Goal: Task Accomplishment & Management: Manage account settings

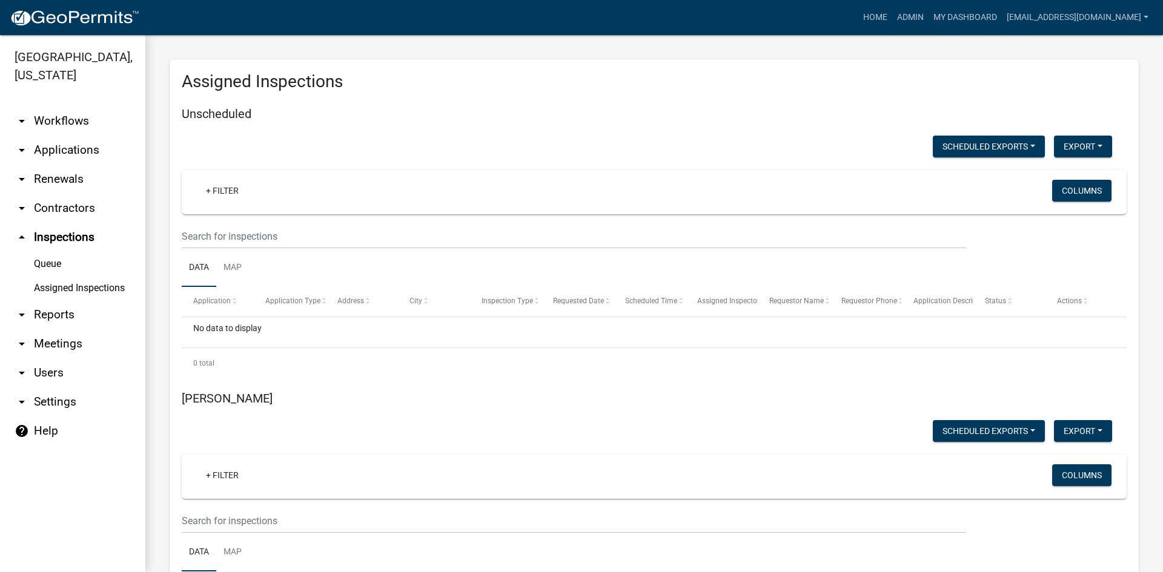
scroll to position [363, 0]
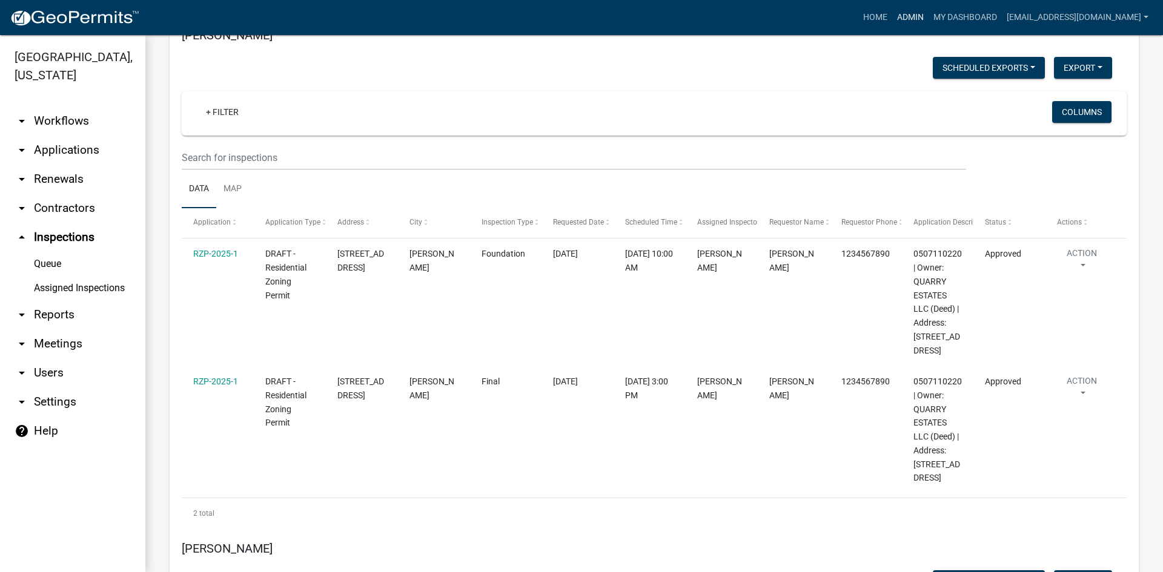
click at [892, 19] on link "Admin" at bounding box center [910, 17] width 36 height 23
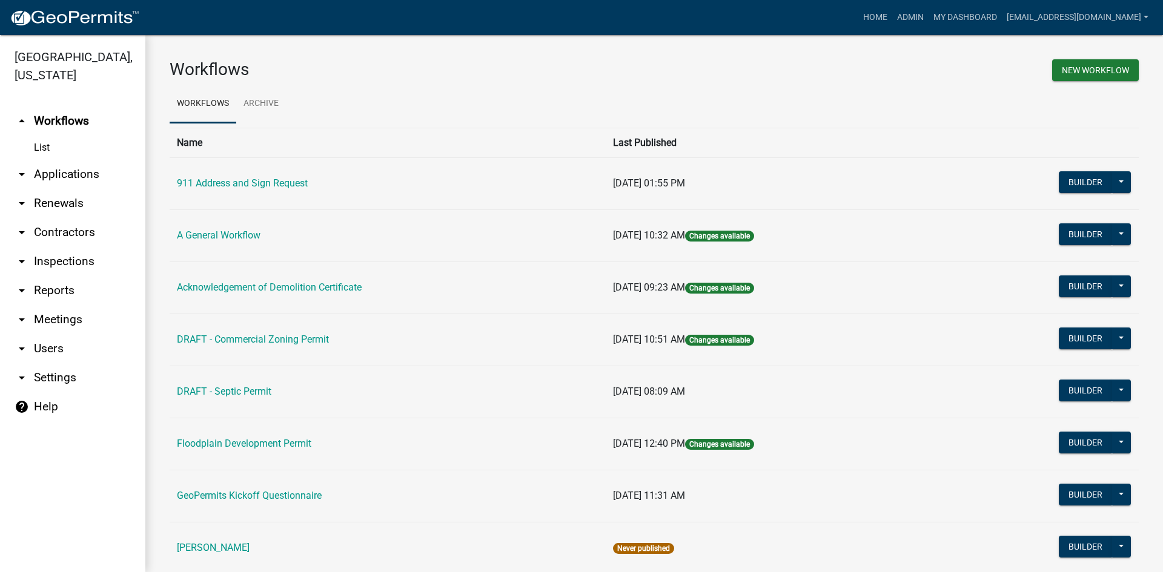
click at [58, 107] on link "arrow_drop_up Workflows" at bounding box center [72, 121] width 145 height 29
click at [63, 160] on link "arrow_drop_down Applications" at bounding box center [72, 174] width 145 height 29
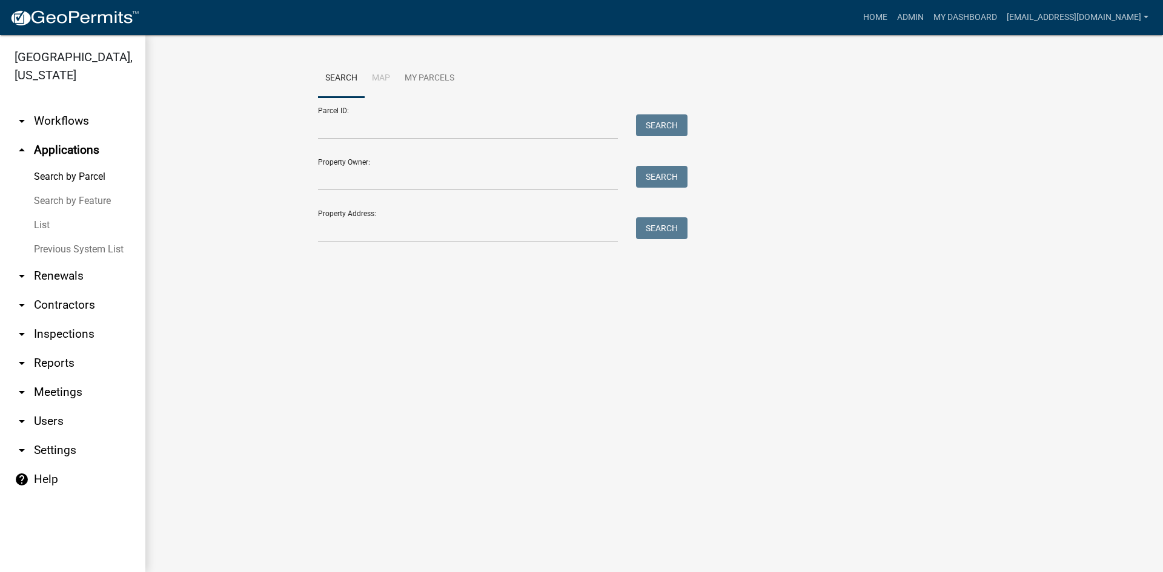
click at [47, 213] on link "List" at bounding box center [72, 225] width 145 height 24
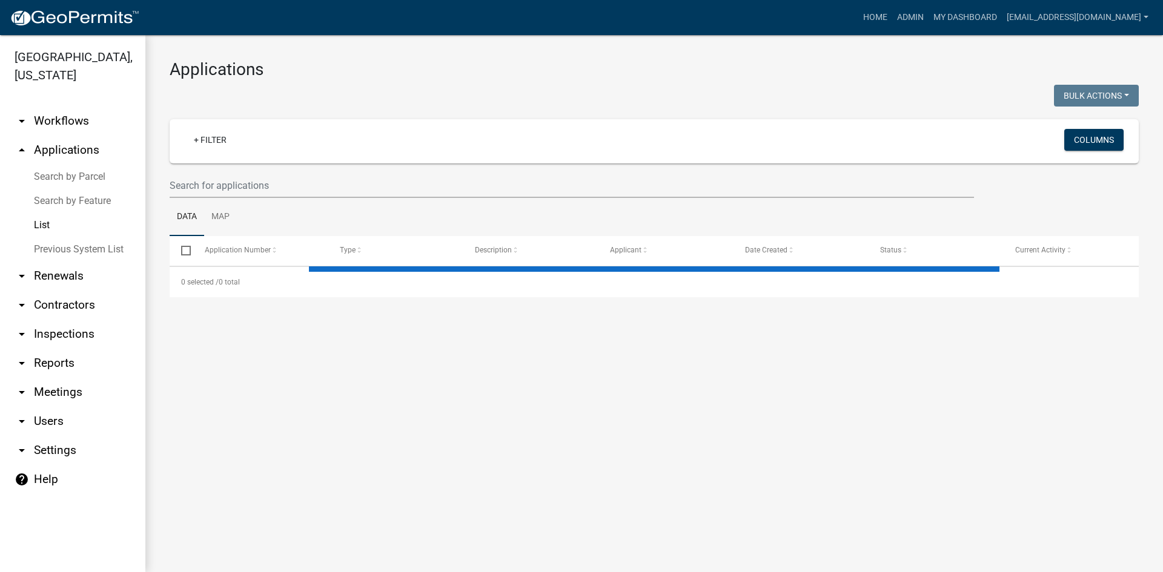
select select "3: 100"
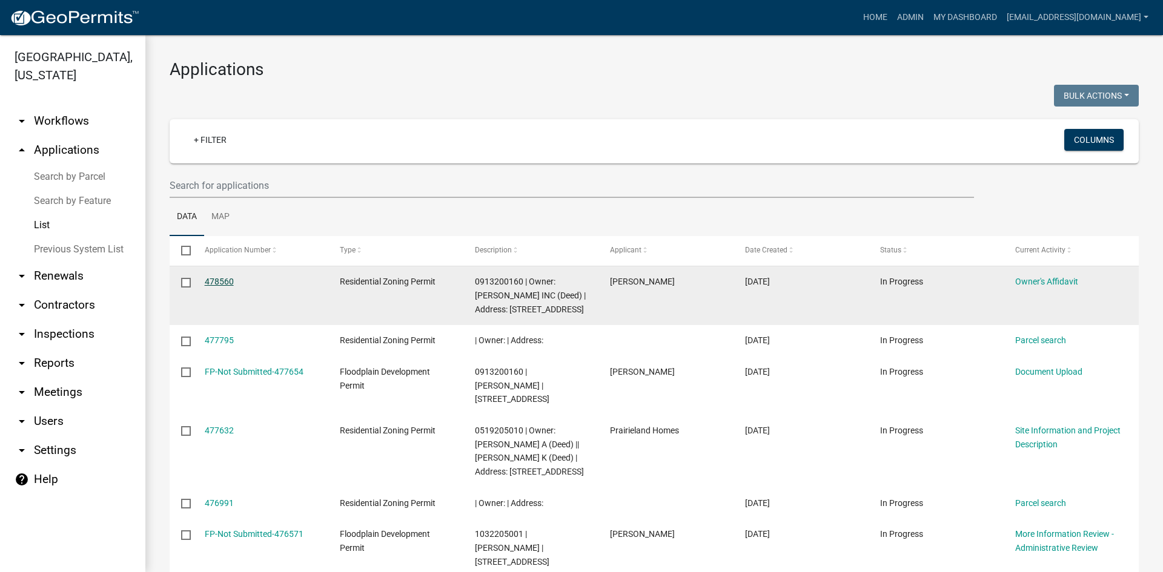
click at [216, 277] on link "478560" at bounding box center [219, 282] width 29 height 10
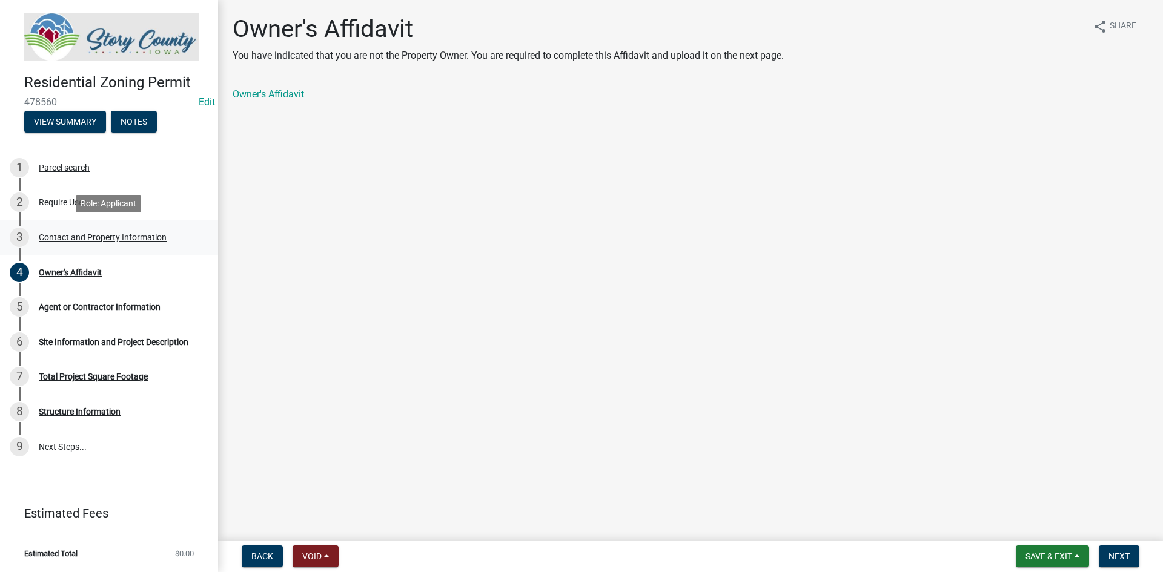
click at [49, 242] on div "3 Contact and Property Information" at bounding box center [104, 237] width 189 height 19
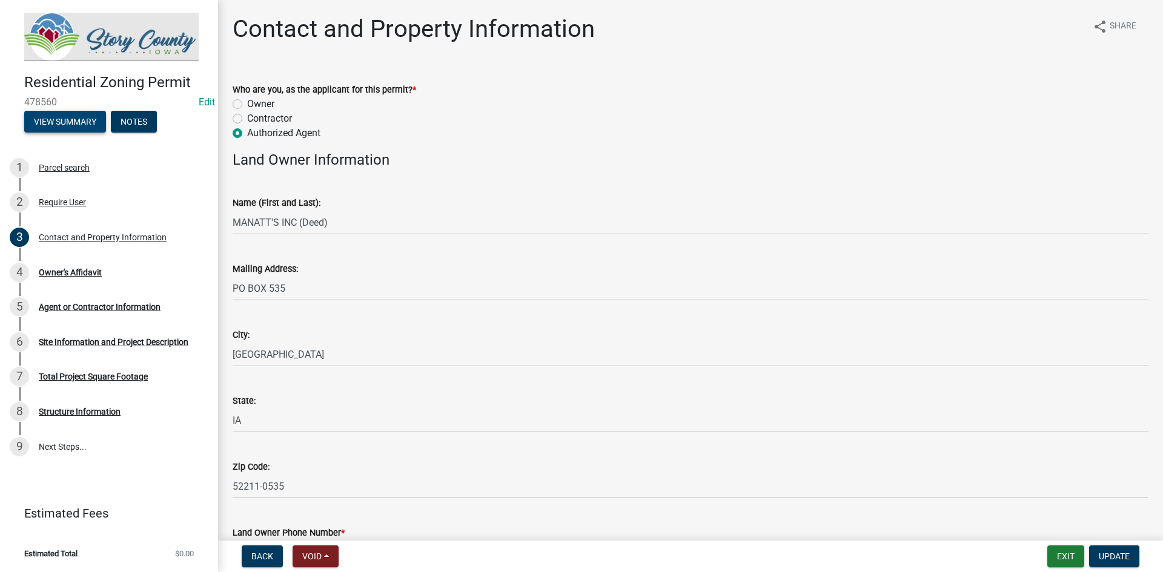
click at [88, 124] on button "View Summary" at bounding box center [65, 122] width 82 height 22
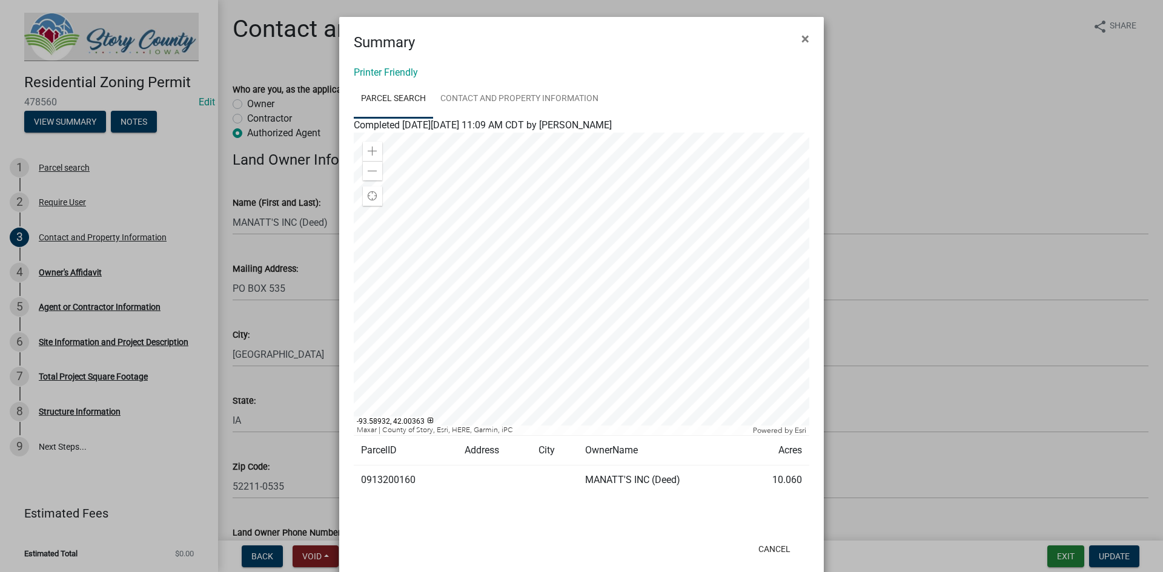
scroll to position [23, 0]
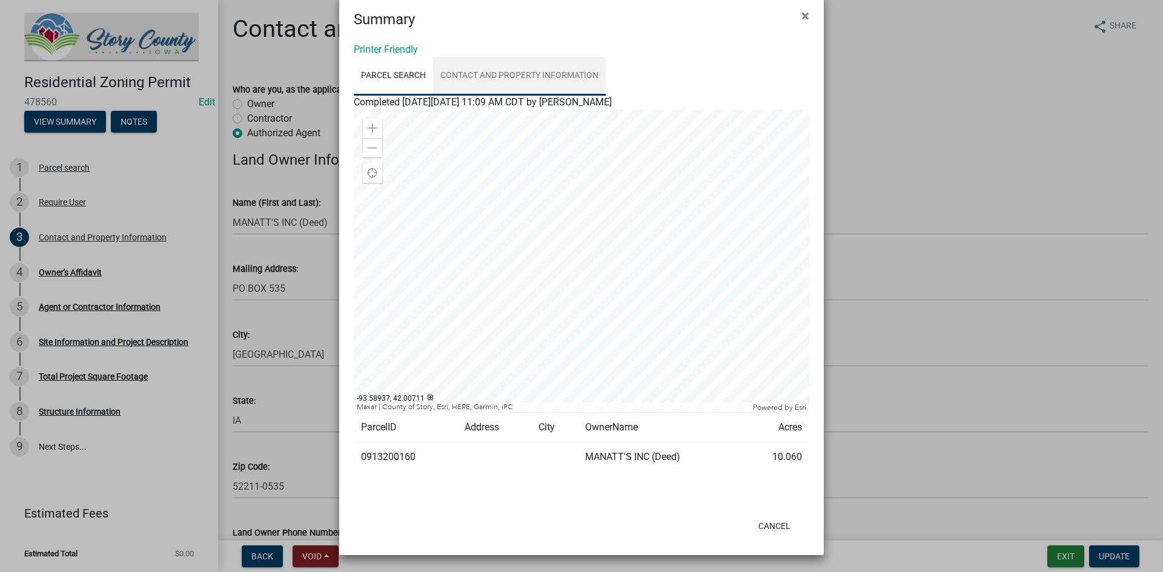
click at [518, 72] on link "Contact and Property Information" at bounding box center [519, 76] width 173 height 39
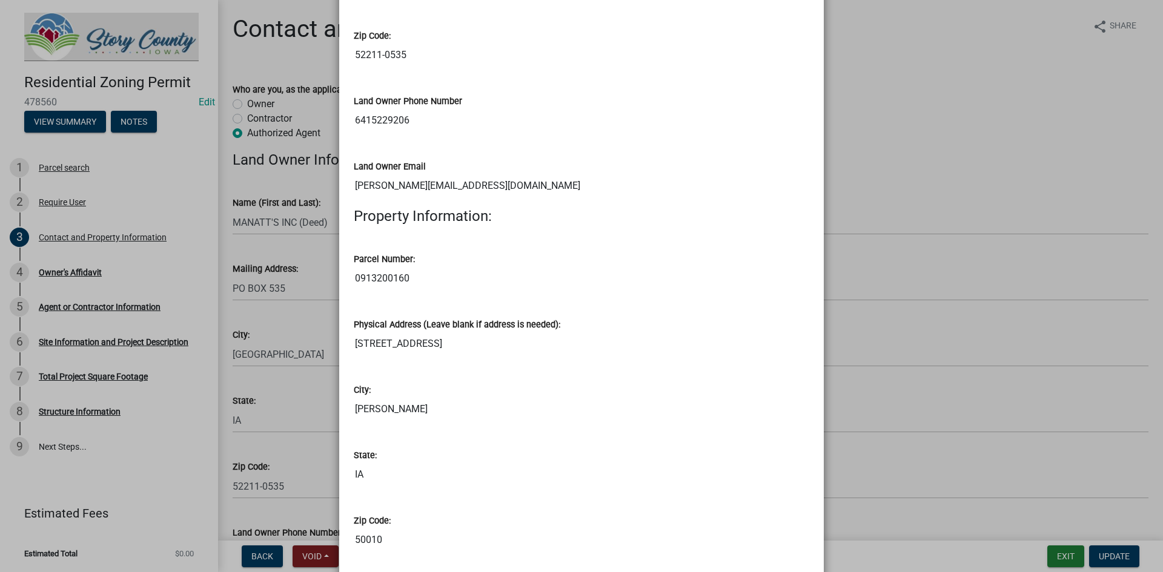
scroll to position [389, 0]
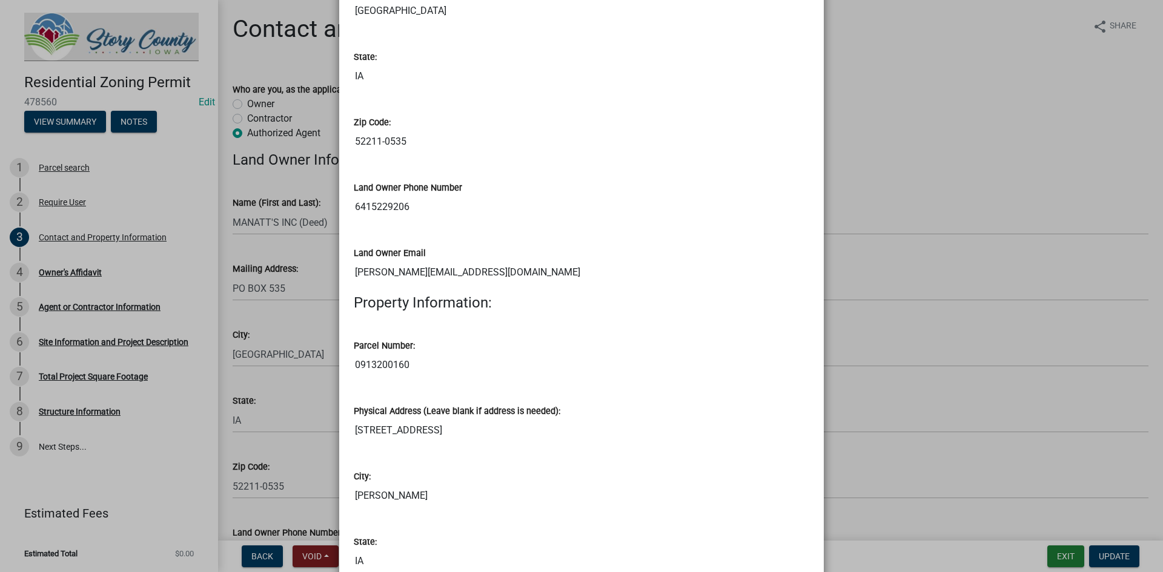
click at [379, 360] on input "0913200160" at bounding box center [582, 365] width 456 height 24
click at [983, 123] on ngb-modal-window "Summary × Printer Friendly Parcel search Contact and Property Information Compl…" at bounding box center [581, 286] width 1163 height 572
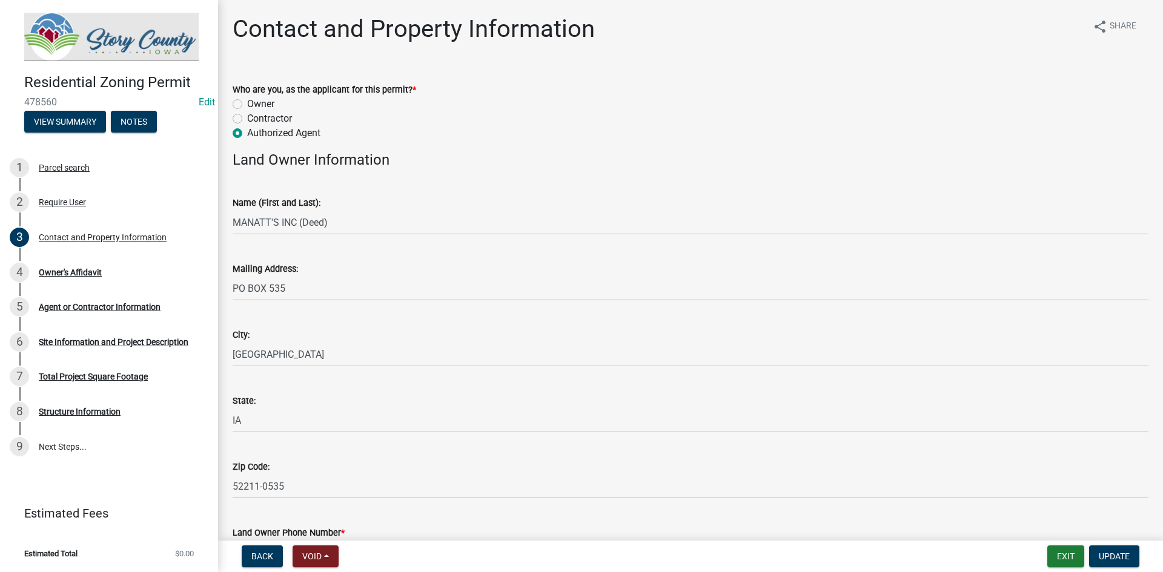
click at [1064, 568] on nav "Back Void Withdraw Lock Expire Void Exit Update" at bounding box center [690, 557] width 945 height 32
click at [1063, 562] on button "Exit" at bounding box center [1065, 557] width 37 height 22
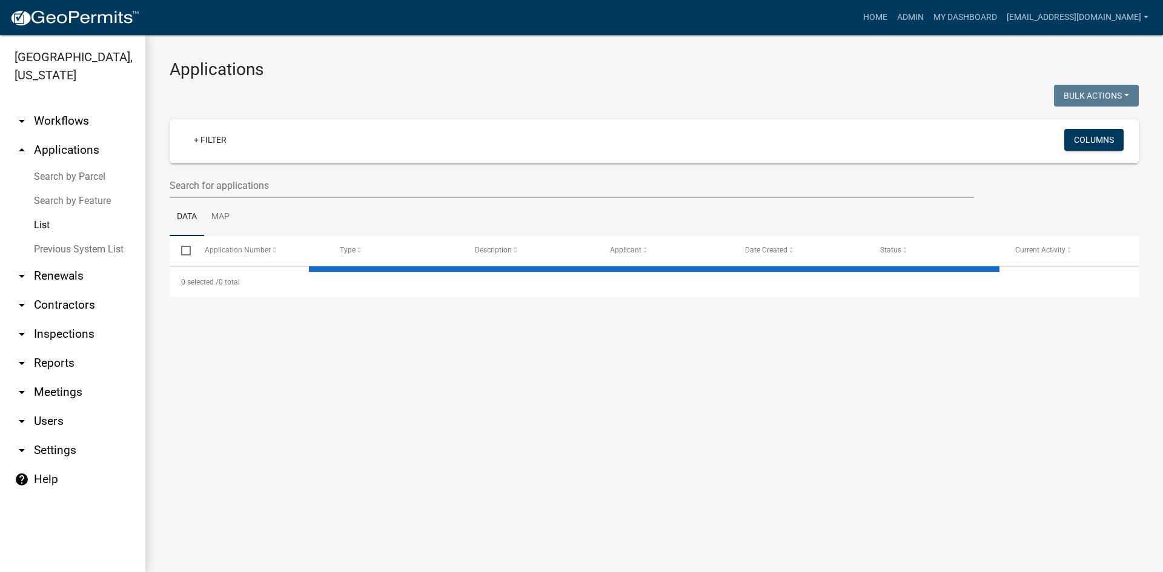
select select "3: 100"
